Goal: Transaction & Acquisition: Purchase product/service

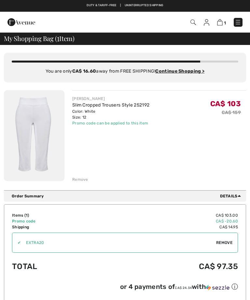
click at [162, 142] on div "JOSEPH RIBKOFF Slim Cropped Trousers Style 252192 Color: White Size: 12 Final S…" at bounding box center [159, 136] width 174 height 92
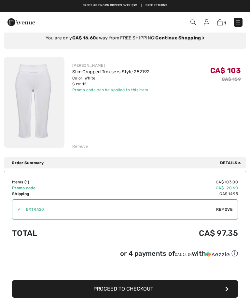
scroll to position [32, 0]
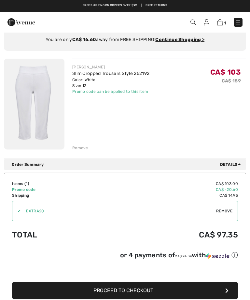
click at [225, 212] on span "Remove" at bounding box center [224, 211] width 16 height 6
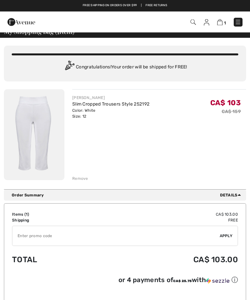
scroll to position [0, 0]
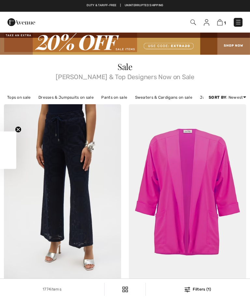
checkbox input "true"
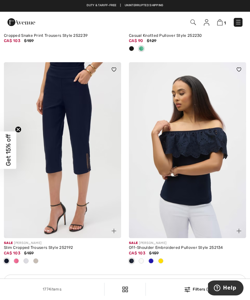
click at [85, 206] on img at bounding box center [62, 150] width 117 height 176
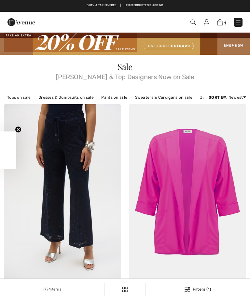
scroll to position [1104, 0]
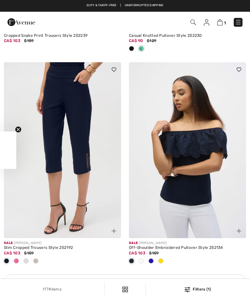
checkbox input "true"
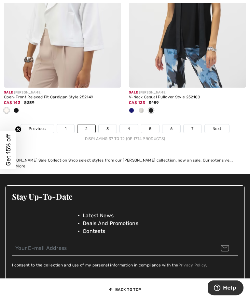
scroll to position [3884, 0]
click at [112, 133] on link "3" at bounding box center [108, 129] width 18 height 8
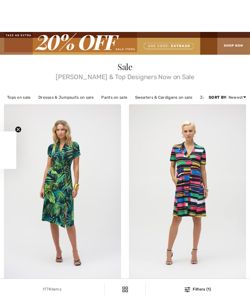
scroll to position [408, 0]
